Goal: Task Accomplishment & Management: Complete application form

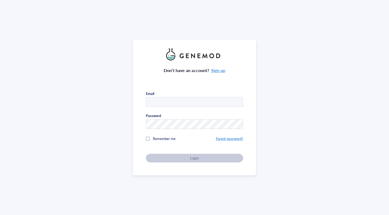
type input "[EMAIL_ADDRESS][DOMAIN_NAME]"
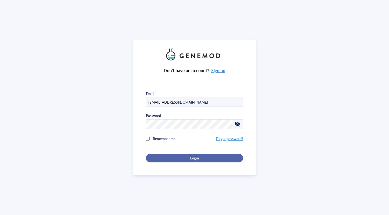
click at [197, 158] on span "Login" at bounding box center [194, 158] width 8 height 5
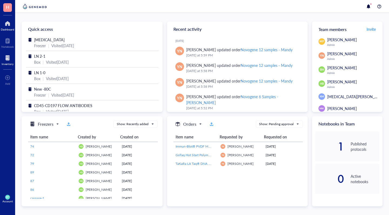
click at [6, 60] on div at bounding box center [8, 58] width 12 height 9
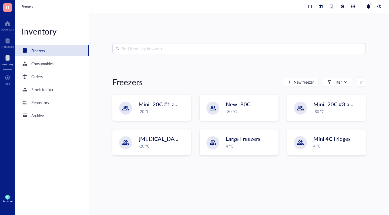
click at [138, 49] on input "search" at bounding box center [241, 48] width 242 height 10
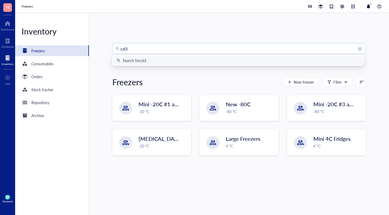
type input "cd31"
click at [145, 62] on div "Search for cd31" at bounding box center [135, 60] width 26 height 6
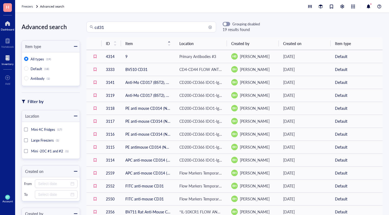
click at [6, 28] on div "Dashboard" at bounding box center [7, 29] width 13 height 3
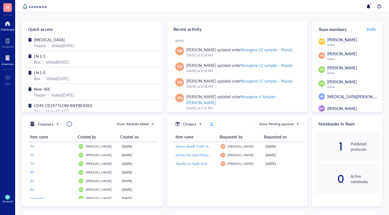
click at [8, 63] on div "Inventory" at bounding box center [8, 63] width 12 height 3
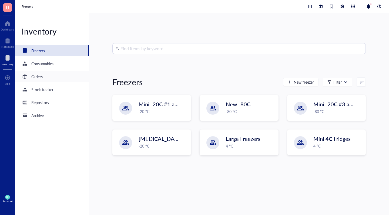
click at [35, 78] on div "Orders" at bounding box center [36, 77] width 11 height 6
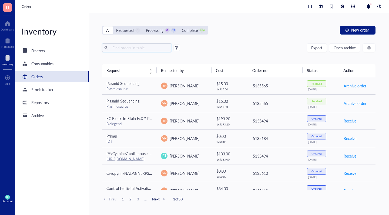
click at [118, 47] on input "text" at bounding box center [139, 48] width 59 height 8
type input "cd31"
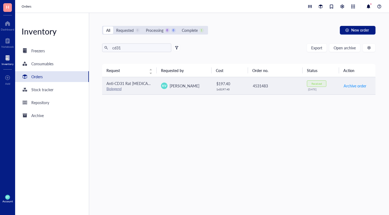
click at [138, 83] on span "Anti-CD31 Rat [MEDICAL_DATA] (FITC ([MEDICAL_DATA] Isothiocyanate)) [clone: 390…" at bounding box center [190, 83] width 168 height 5
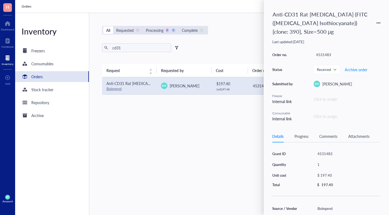
click at [364, 112] on div "Order no. 4531483 Status Received Requested Requested Processing Approved Order…" at bounding box center [326, 86] width 108 height 71
click at [378, 23] on icon at bounding box center [377, 22] width 1 height 1
click at [359, 30] on span "Request again" at bounding box center [359, 31] width 34 height 6
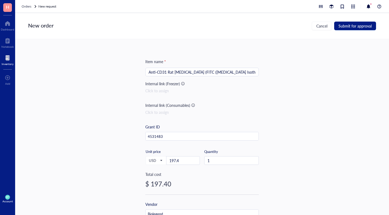
click at [229, 73] on input "Anti-CD31 Rat [MEDICAL_DATA] (FITC ([MEDICAL_DATA] Isothiocyanate)) [clone: 390…" at bounding box center [201, 72] width 107 height 8
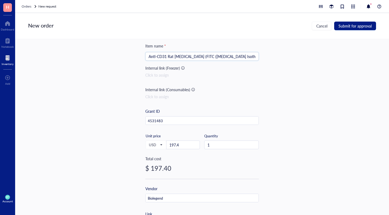
scroll to position [18, 0]
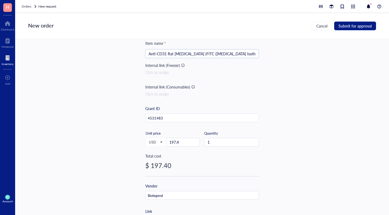
drag, startPoint x: 147, startPoint y: 54, endPoint x: 278, endPoint y: 65, distance: 131.6
click at [278, 65] on div "Item name * Anti-CD31 Rat [MEDICAL_DATA] (FITC ([MEDICAL_DATA] Isothiocyanate))…" at bounding box center [201, 127] width 373 height 176
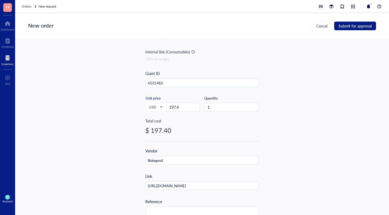
scroll to position [34, 0]
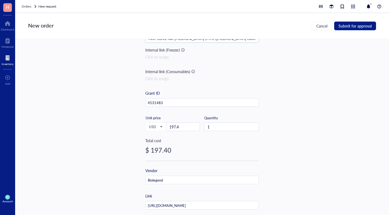
click at [185, 151] on div "$ 197.40" at bounding box center [201, 150] width 113 height 9
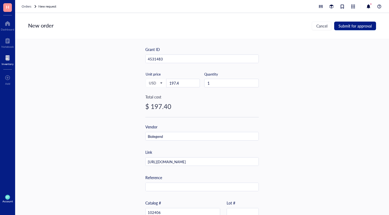
scroll to position [75, 0]
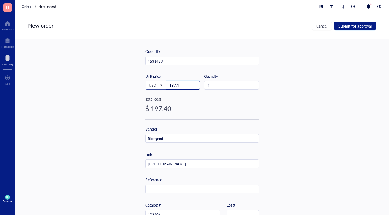
drag, startPoint x: 180, startPoint y: 84, endPoint x: 156, endPoint y: 83, distance: 23.5
click at [156, 83] on div "USD Unit price 197.4" at bounding box center [172, 85] width 54 height 22
type input "280"
click at [259, 109] on div "Item name * Anti-CD31 Rat [MEDICAL_DATA] (FITC ([MEDICAL_DATA] Isothiocyanate))…" at bounding box center [201, 127] width 373 height 176
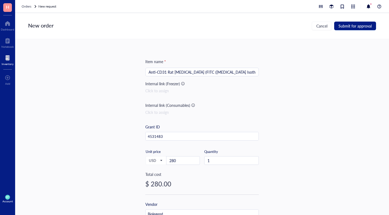
scroll to position [0, 0]
click at [351, 27] on span "Submit for approval" at bounding box center [354, 26] width 33 height 4
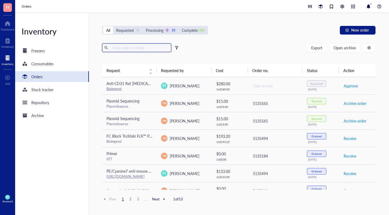
click at [130, 50] on input "text" at bounding box center [139, 48] width 59 height 8
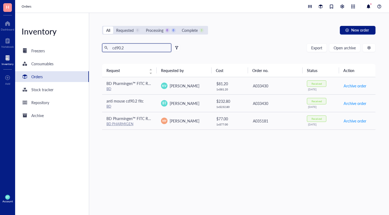
type input "cd90.2"
click at [141, 52] on span "cd90.2" at bounding box center [136, 47] width 69 height 9
click at [123, 45] on input "cd90.2" at bounding box center [139, 48] width 59 height 8
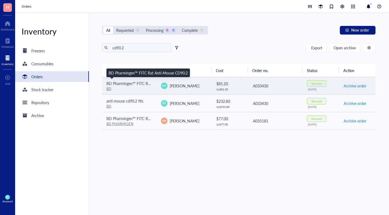
click at [128, 84] on span "BD Pharmingen™ FITC Rat Anti-Mouse CD90.2" at bounding box center [145, 83] width 79 height 5
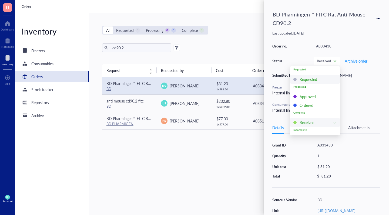
click at [379, 20] on icon at bounding box center [378, 19] width 4 height 4
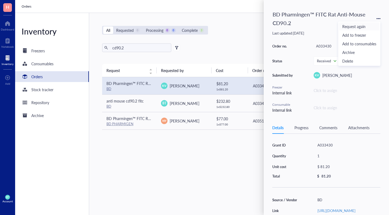
click at [367, 25] on span "Request again" at bounding box center [359, 26] width 34 height 6
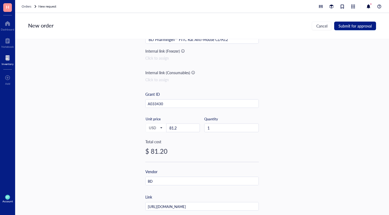
scroll to position [45, 0]
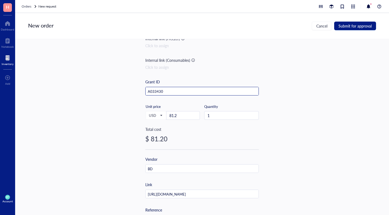
drag, startPoint x: 168, startPoint y: 94, endPoint x: 137, endPoint y: 89, distance: 31.4
click at [137, 89] on div "Item name * BD Pharmingen™ FITC Rat Anti-Mouse CD90.2 Internal link (Freezer) C…" at bounding box center [201, 127] width 373 height 176
click at [381, 0] on div "Orders New request" at bounding box center [201, 6] width 373 height 13
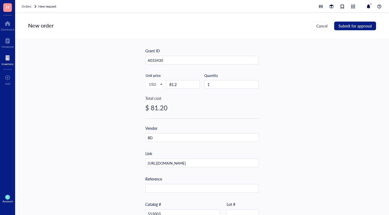
scroll to position [132, 0]
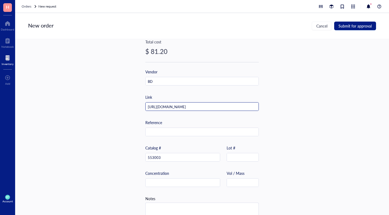
click at [255, 108] on input "[URL][DOMAIN_NAME]" at bounding box center [201, 107] width 113 height 9
drag, startPoint x: 146, startPoint y: 107, endPoint x: 258, endPoint y: 125, distance: 113.5
click at [258, 125] on div "Item name * BD Pharmingen™ FITC Rat Anti-Mouse CD90.2 Internal link (Freezer) C…" at bounding box center [201, 127] width 373 height 176
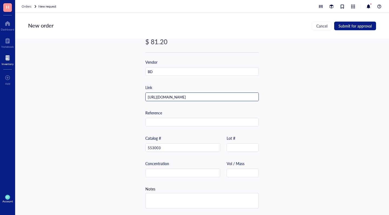
scroll to position [0, 0]
drag, startPoint x: 161, startPoint y: 147, endPoint x: 138, endPoint y: 147, distance: 22.7
click at [138, 147] on div "Item name * BD Pharmingen™ FITC Rat Anti-Mouse CD90.2 Internal link (Freezer) C…" at bounding box center [201, 127] width 373 height 176
drag, startPoint x: 147, startPoint y: 96, endPoint x: 273, endPoint y: 113, distance: 127.6
click at [273, 113] on div "Item name * BD Pharmingen™ FITC Rat Anti-Mouse CD90.2 Internal link (Freezer) C…" at bounding box center [201, 127] width 373 height 176
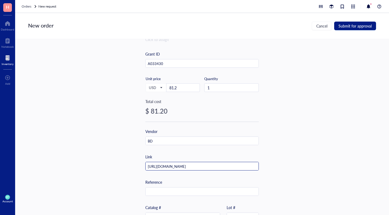
scroll to position [35, 0]
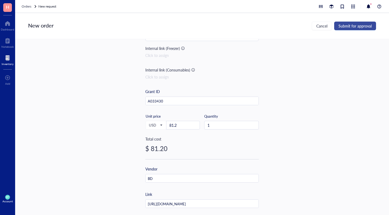
click at [355, 25] on span "Submit for approval" at bounding box center [354, 26] width 33 height 4
